Goal: Task Accomplishment & Management: Use online tool/utility

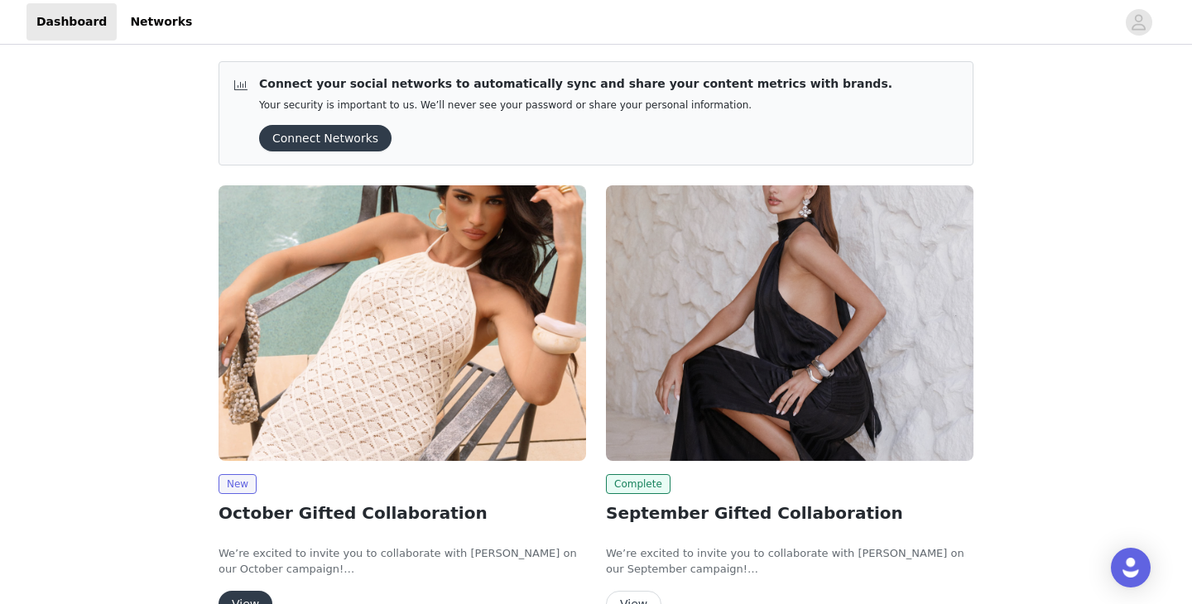
scroll to position [96, 0]
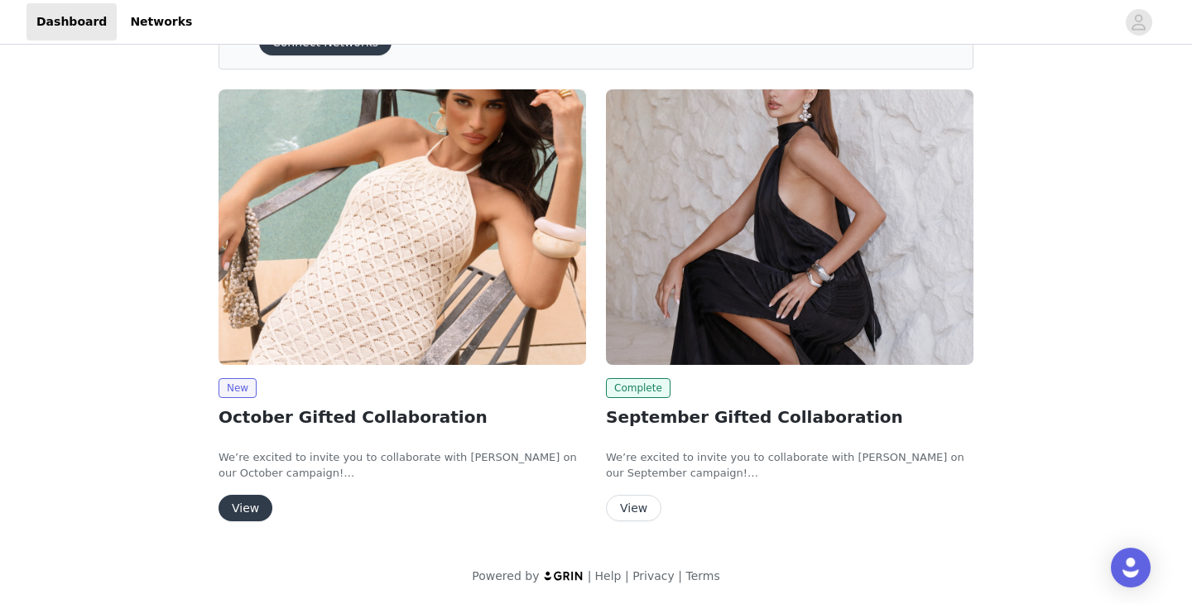
click at [243, 517] on button "View" at bounding box center [246, 508] width 54 height 26
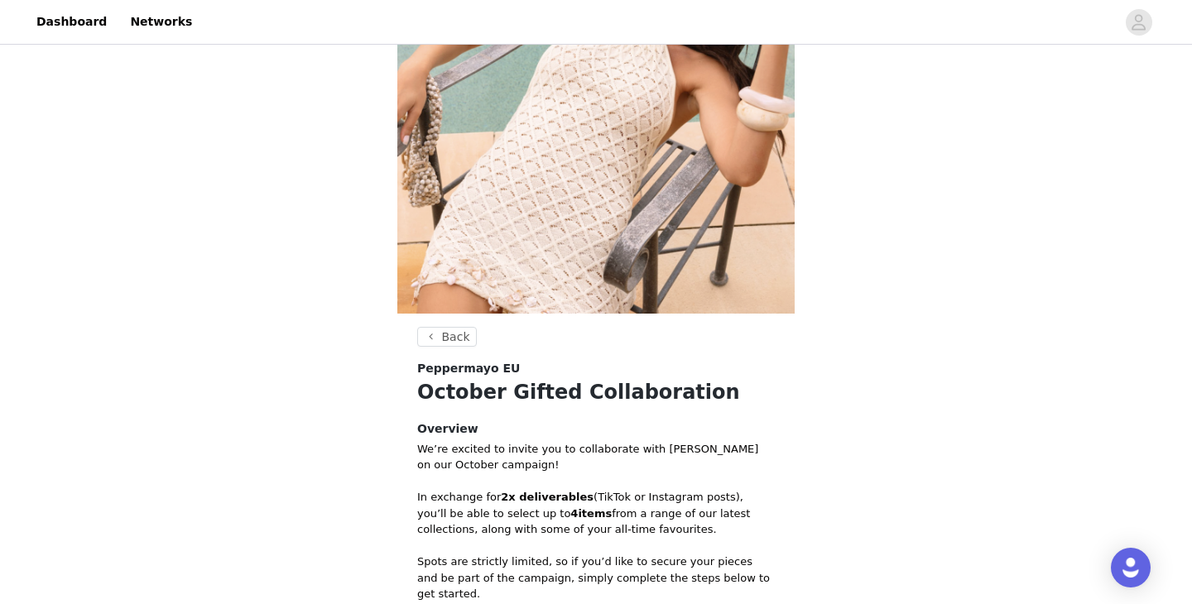
scroll to position [487, 0]
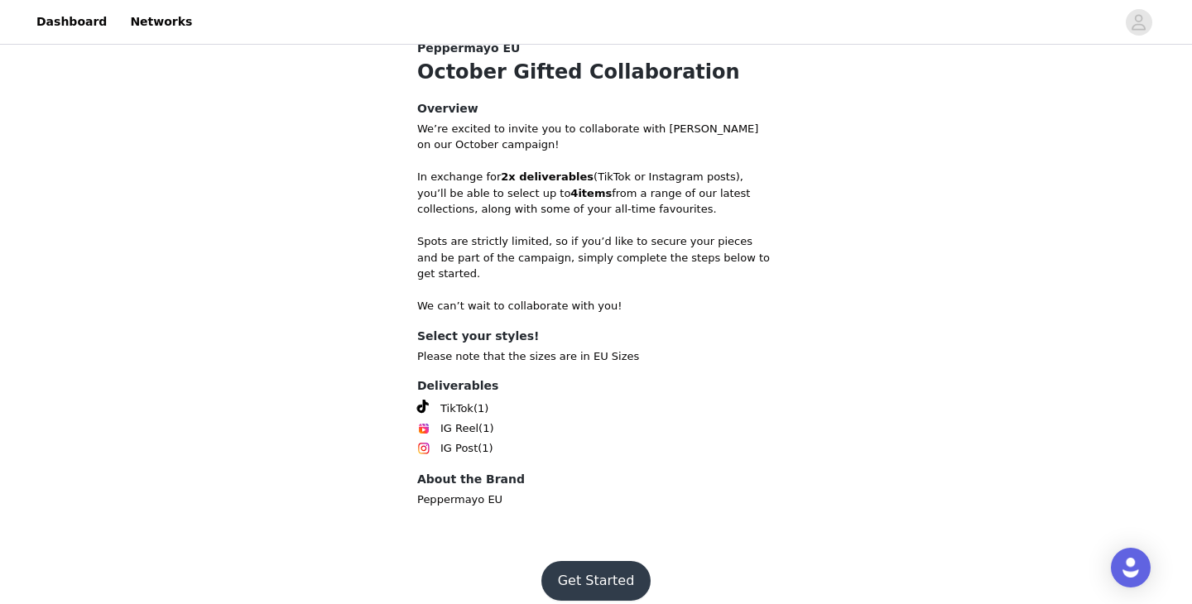
click at [614, 561] on button "Get Started" at bounding box center [596, 581] width 110 height 40
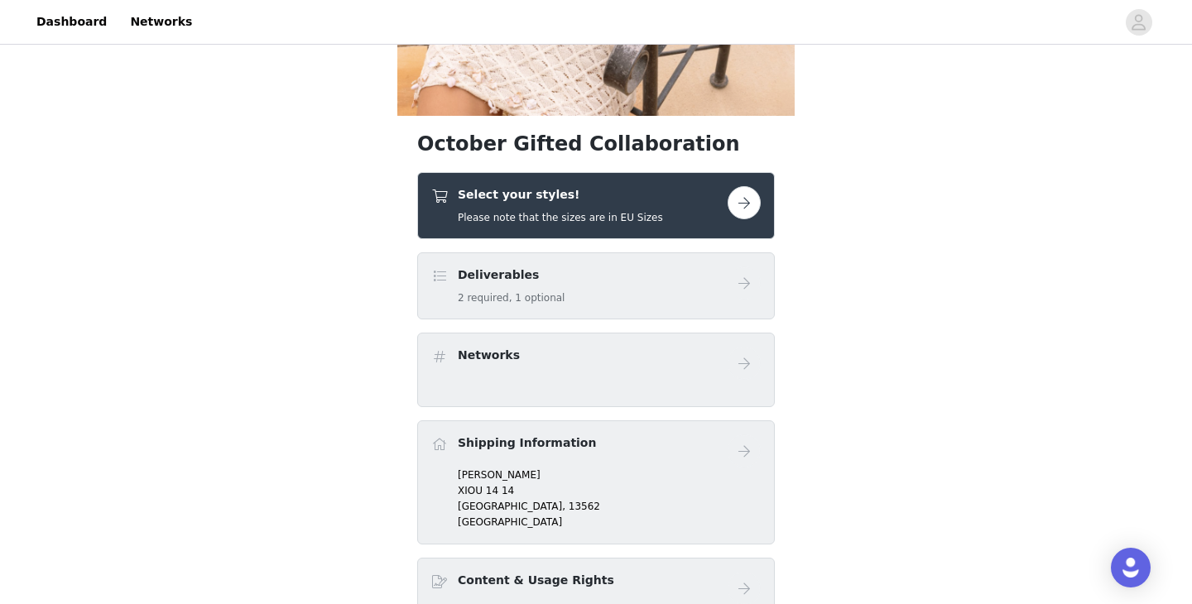
scroll to position [370, 0]
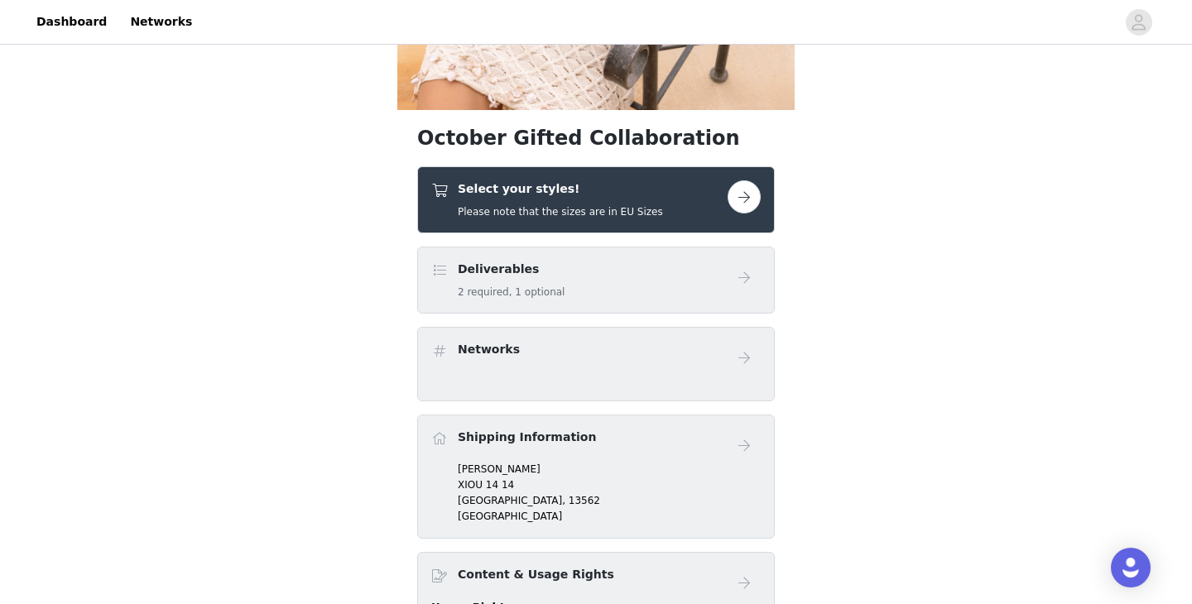
click at [747, 195] on button "button" at bounding box center [744, 196] width 33 height 33
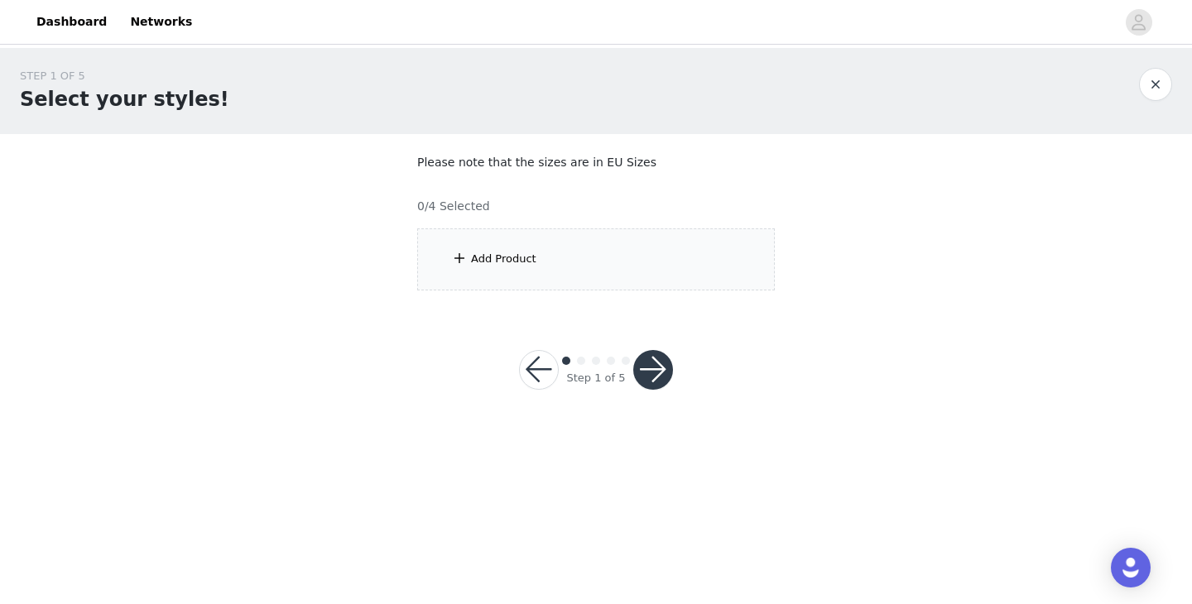
click at [613, 255] on div "Add Product" at bounding box center [596, 259] width 358 height 62
